Goal: Information Seeking & Learning: Check status

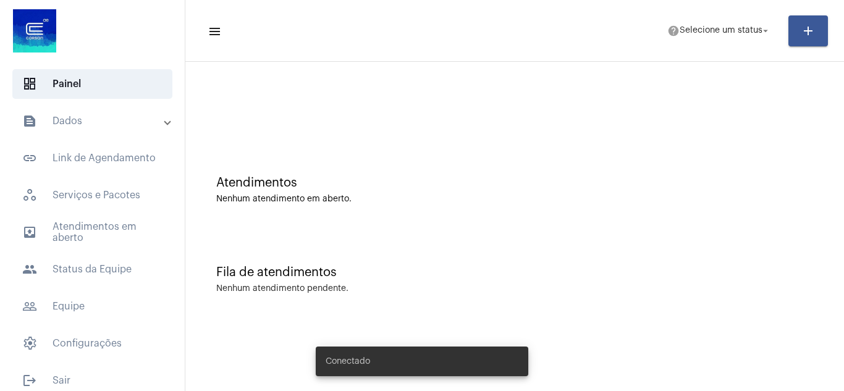
click at [137, 130] on mat-expansion-panel-header "text_snippet_outlined Dados" at bounding box center [95, 121] width 177 height 30
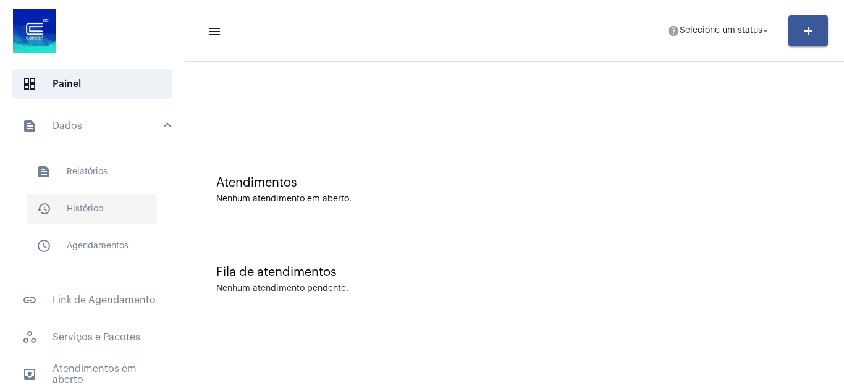
click at [96, 203] on span "history_outlined Histórico" at bounding box center [92, 209] width 130 height 30
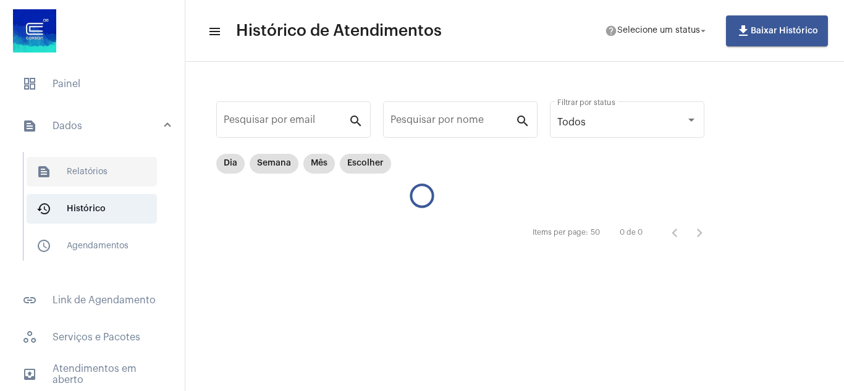
click at [99, 164] on span "text_snippet_outlined Relatórios" at bounding box center [92, 172] width 130 height 30
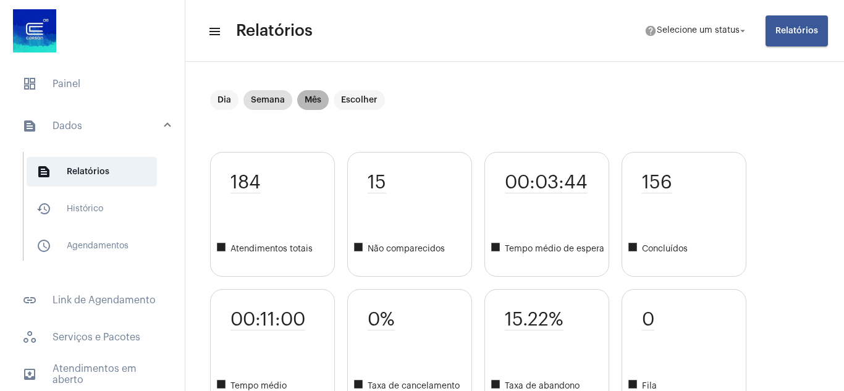
click at [314, 104] on mat-chip "Mês" at bounding box center [313, 100] width 32 height 20
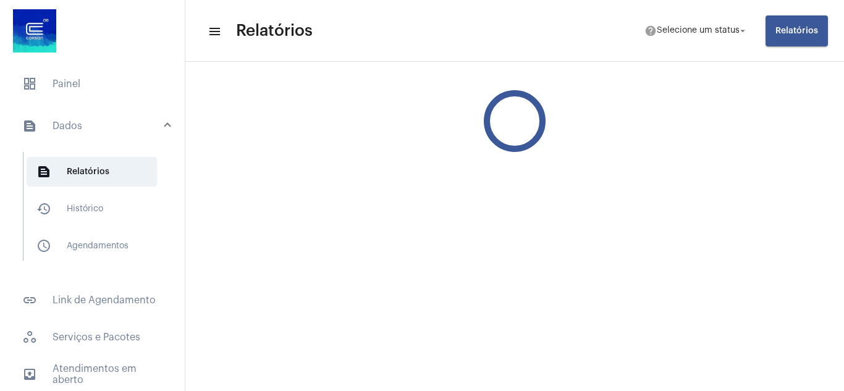
click at [700, 17] on mat-toolbar-row "menu Relatórios help Selecione um status arrow_drop_down Relatórios" at bounding box center [514, 31] width 659 height 40
click at [704, 28] on span "Selecione um status" at bounding box center [698, 31] width 83 height 9
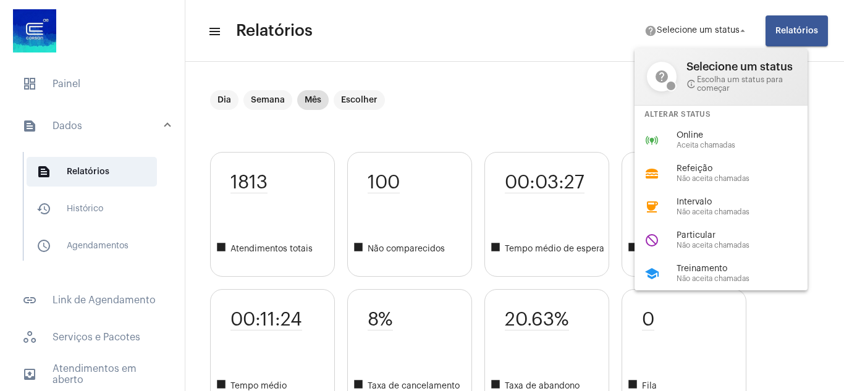
click at [544, 76] on div at bounding box center [422, 195] width 844 height 391
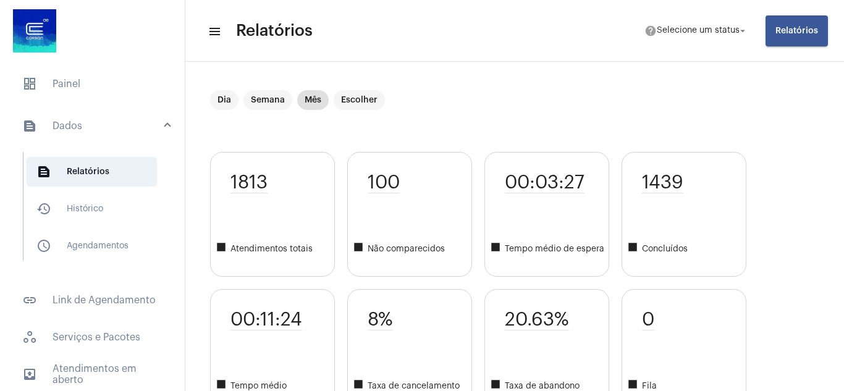
click at [673, 129] on div "Dia Semana Mês Escolher" at bounding box center [514, 121] width 609 height 62
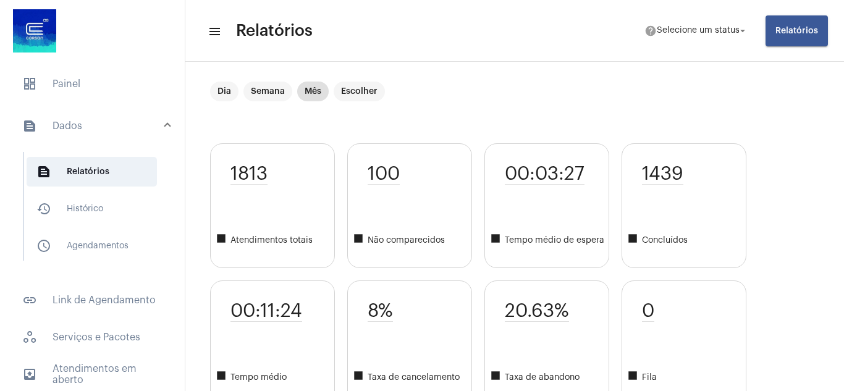
click at [781, 158] on div "1813 square Atendimentos totais 00:11:24 square Tempo médio 100 square Não comp…" at bounding box center [514, 274] width 609 height 262
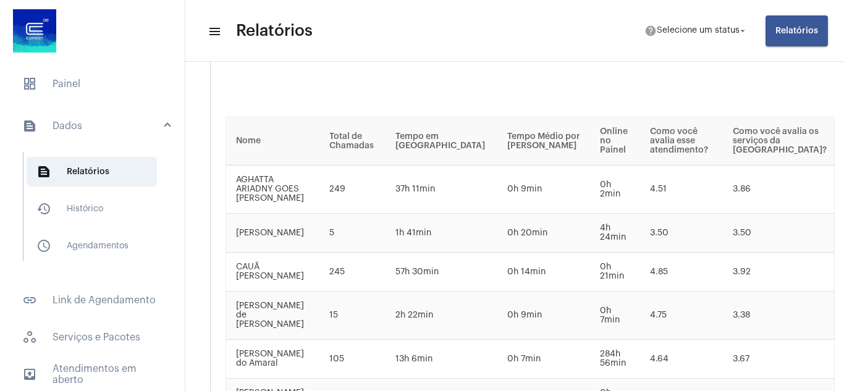
scroll to position [1892, 0]
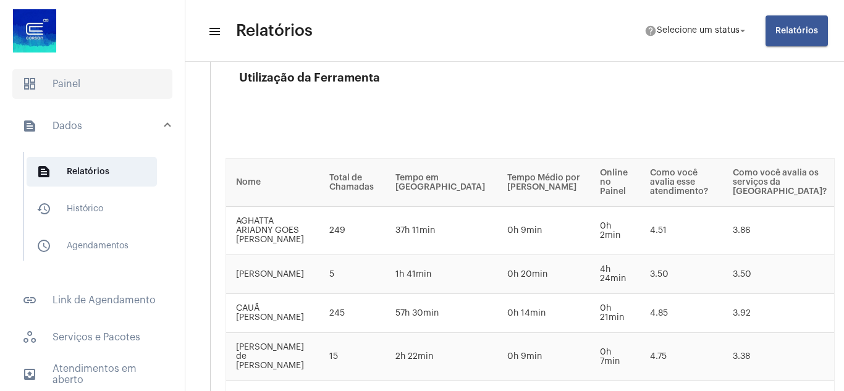
click at [87, 82] on span "dashboard Painel" at bounding box center [92, 84] width 160 height 30
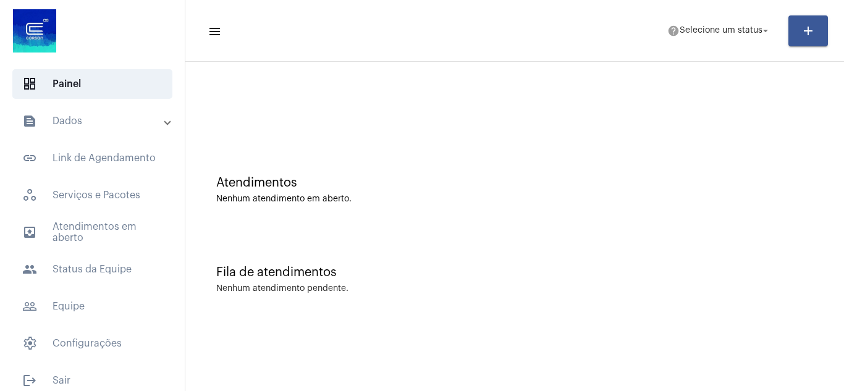
click at [110, 135] on mat-expansion-panel-header "text_snippet_outlined Dados" at bounding box center [95, 121] width 177 height 30
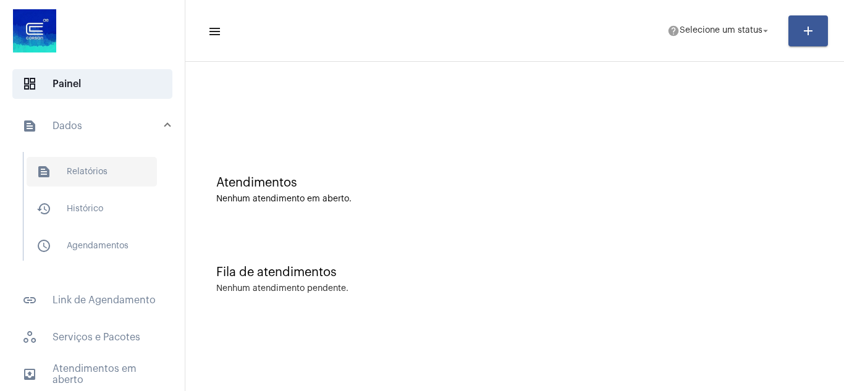
click at [95, 167] on span "text_snippet_outlined Relatórios" at bounding box center [92, 172] width 130 height 30
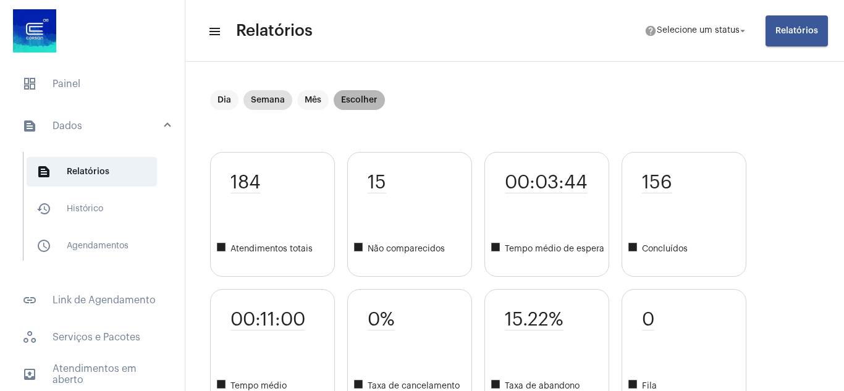
click at [373, 105] on mat-chip "Escolher" at bounding box center [359, 100] width 51 height 20
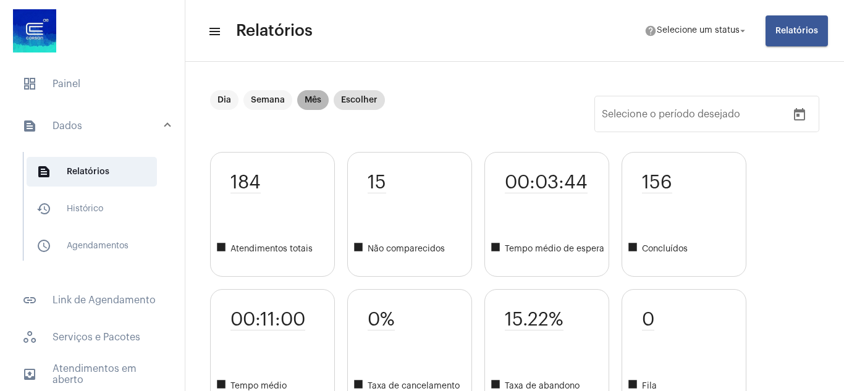
click at [307, 95] on mat-chip "Mês" at bounding box center [313, 100] width 32 height 20
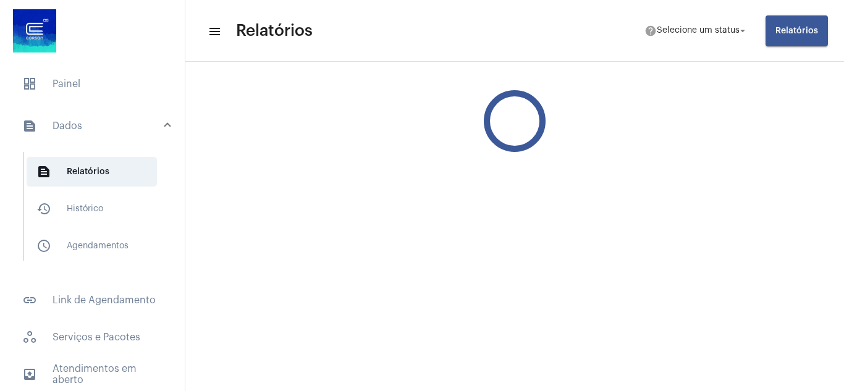
click at [307, 95] on div at bounding box center [514, 121] width 659 height 111
